Goal: Task Accomplishment & Management: Manage account settings

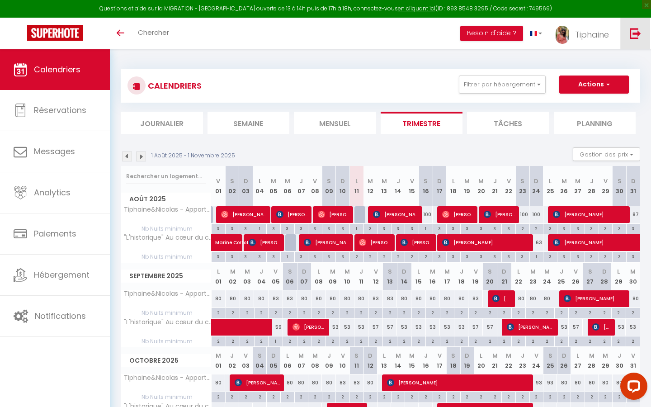
click at [633, 22] on link at bounding box center [635, 34] width 30 height 32
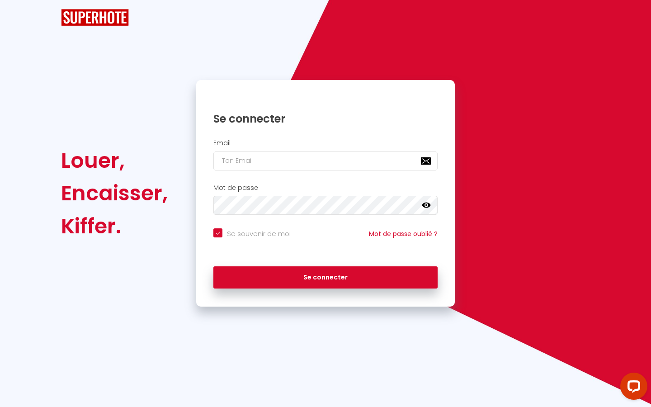
checkbox input "true"
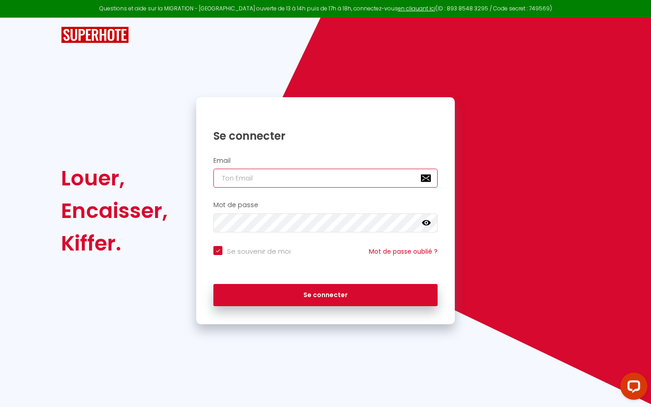
type input "[EMAIL_ADDRESS][DOMAIN_NAME]"
checkbox input "true"
click at [280, 164] on h2 "Email" at bounding box center [325, 161] width 224 height 8
click at [280, 171] on input "[EMAIL_ADDRESS][DOMAIN_NAME]" at bounding box center [325, 178] width 224 height 19
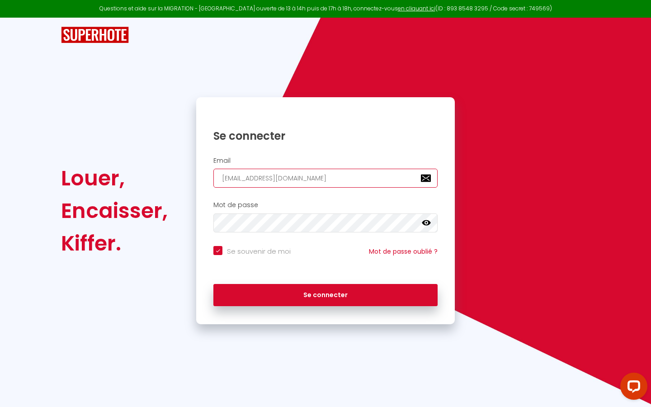
click at [280, 171] on input "[EMAIL_ADDRESS][DOMAIN_NAME]" at bounding box center [325, 178] width 224 height 19
type input "[EMAIL_ADDRESS][DOMAIN_NAME]"
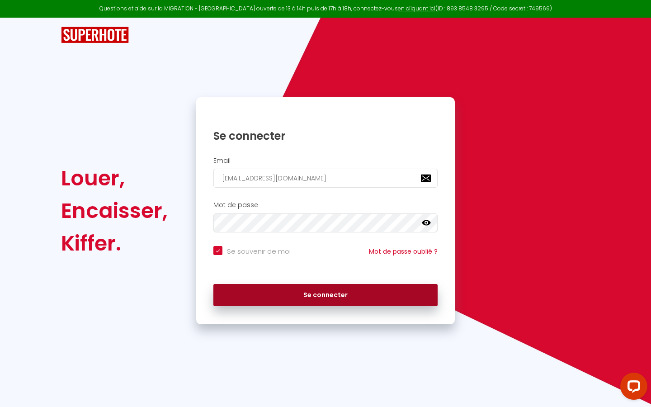
click at [379, 302] on button "Se connecter" at bounding box center [325, 295] width 224 height 23
checkbox input "true"
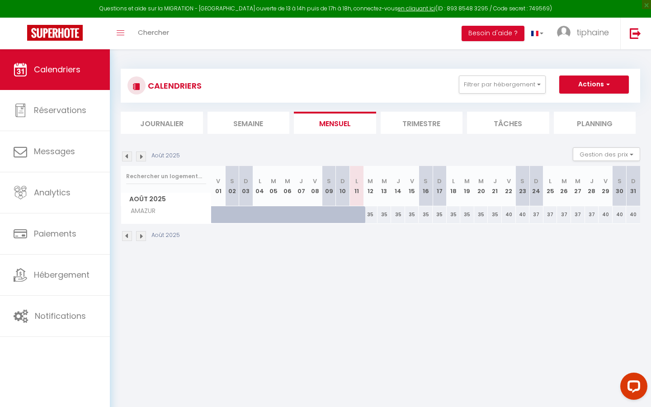
click at [130, 153] on img at bounding box center [127, 156] width 10 height 10
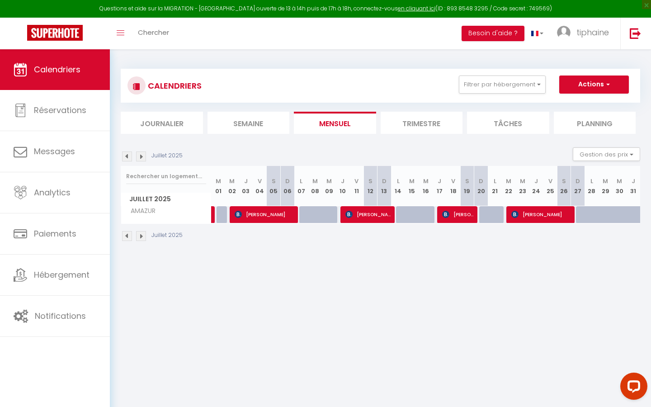
click at [142, 157] on img at bounding box center [141, 156] width 10 height 10
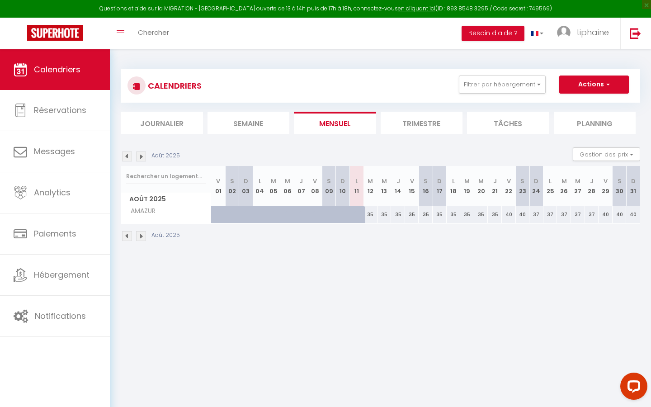
click at [142, 157] on img at bounding box center [141, 156] width 10 height 10
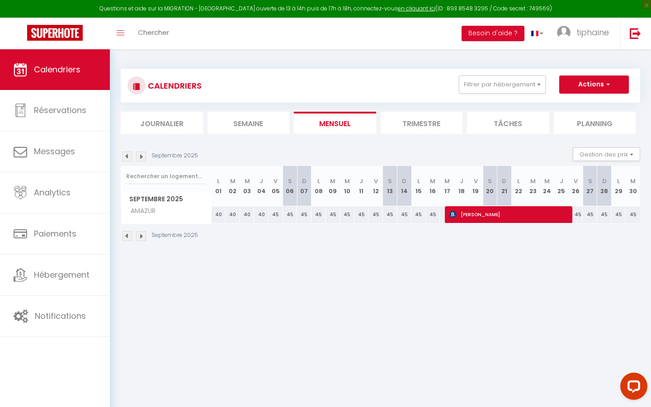
click at [144, 158] on img at bounding box center [141, 156] width 10 height 10
